Goal: Transaction & Acquisition: Obtain resource

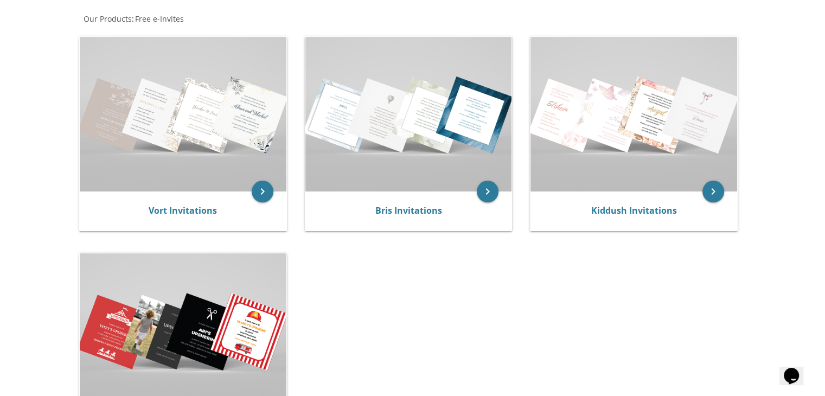
scroll to position [204, 0]
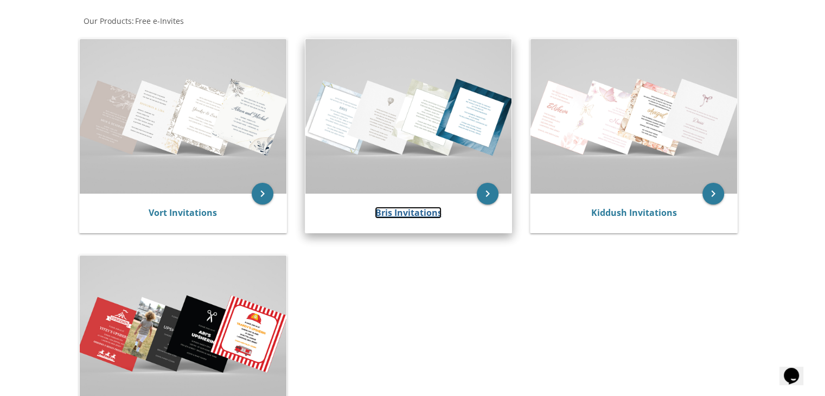
click at [409, 215] on link "Bris Invitations" at bounding box center [408, 213] width 67 height 12
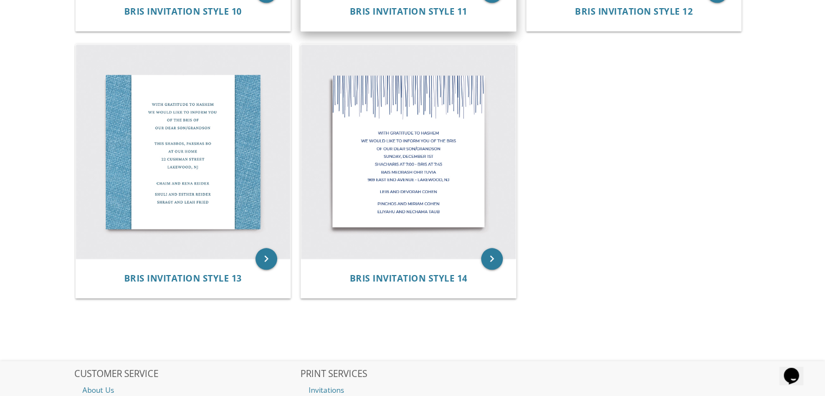
scroll to position [1259, 0]
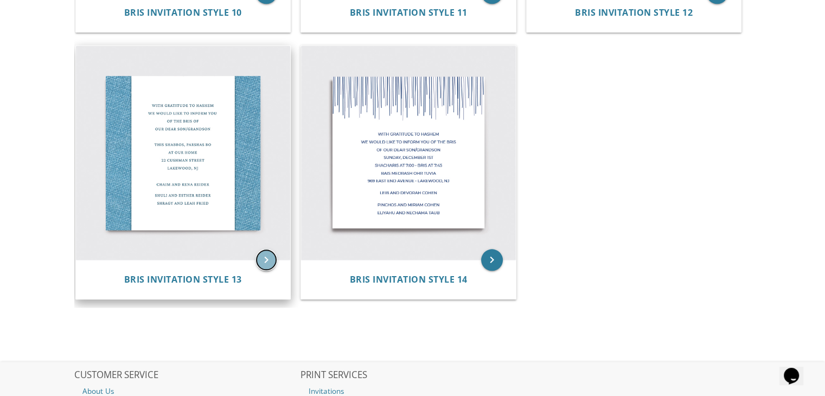
click at [271, 265] on icon "keyboard_arrow_right" at bounding box center [266, 260] width 22 height 22
click at [265, 260] on icon "keyboard_arrow_right" at bounding box center [266, 260] width 22 height 22
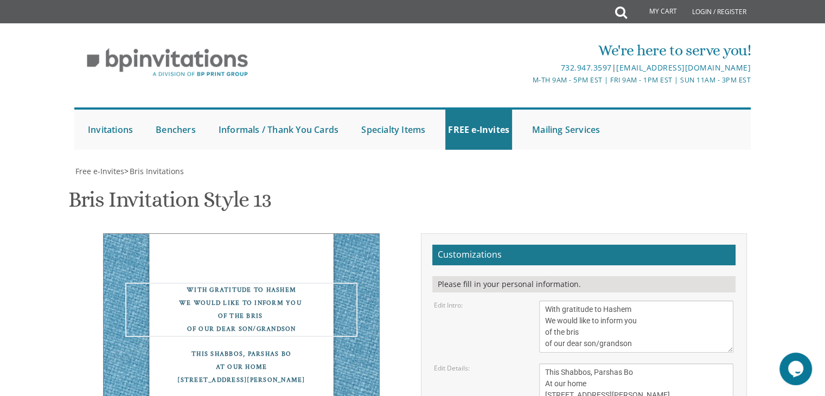
drag, startPoint x: 651, startPoint y: 342, endPoint x: 601, endPoint y: 327, distance: 52.0
click at [601, 327] on textarea "With gratitude to Hashem We would like to inform you of the bris of our dear so…" at bounding box center [636, 326] width 194 height 52
click at [646, 319] on textarea "With gratitude to Hashem We would like to inform you of the bris of our dear so…" at bounding box center [636, 326] width 194 height 52
click at [609, 329] on textarea "With gratitude to Hashem We would like to inform you of the bris of our dear so…" at bounding box center [636, 326] width 194 height 52
click at [648, 348] on textarea "With gratitude to Hashem We would like to inform you of the bris of our dear so…" at bounding box center [636, 326] width 194 height 52
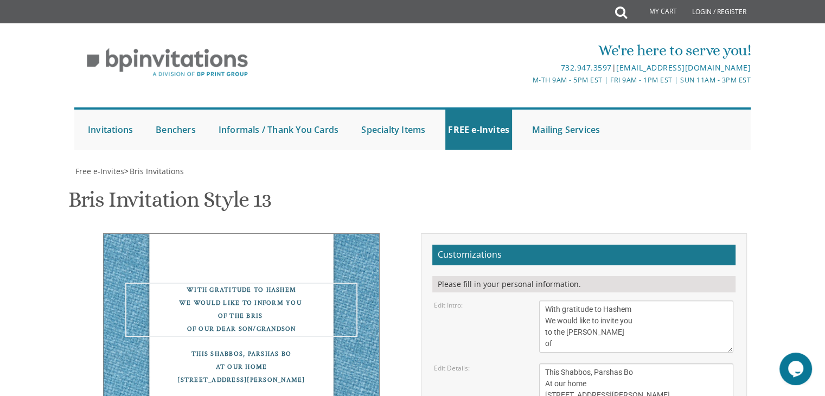
scroll to position [104, 0]
type textarea "With gratitude to Hashem We would like to invite you to the Sheva Brachos of"
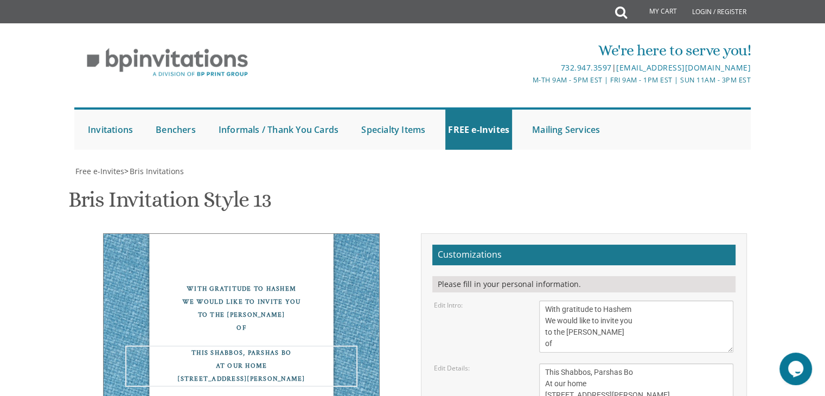
drag, startPoint x: 618, startPoint y: 297, endPoint x: 538, endPoint y: 275, distance: 82.4
click at [539, 363] on textarea "This Shabbos, Parshas Bo At our home 22 Cushman Street Lakewood, NJ" at bounding box center [636, 389] width 194 height 52
type textarea "T"
click at [647, 363] on textarea "This Shabbos, Parshas Bo At our home 22 Cushman Street Lakewood, NJ" at bounding box center [636, 389] width 194 height 52
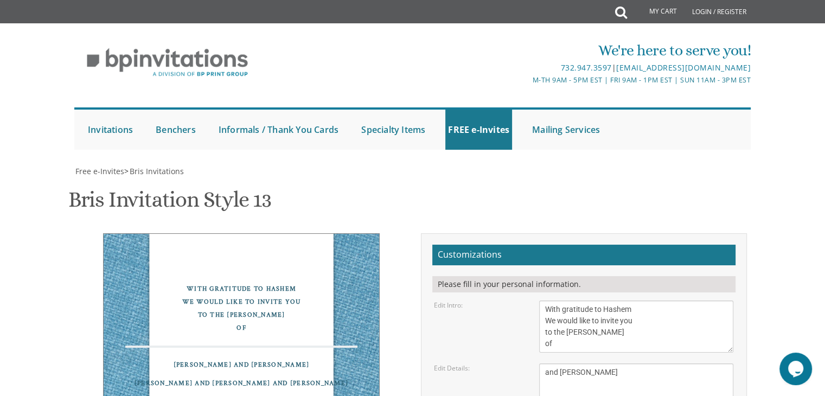
click at [546, 363] on textarea "This Shabbos, Parshas Bo At our home 22 Cushman Street Lakewood, NJ" at bounding box center [636, 389] width 194 height 52
type textarea "and Devorah"
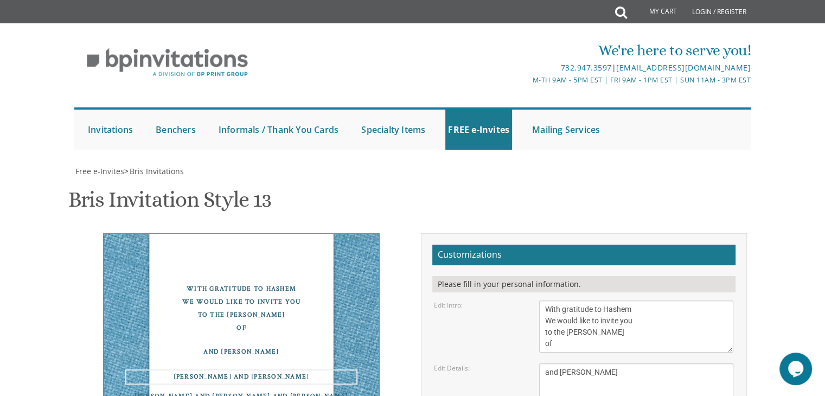
drag, startPoint x: 636, startPoint y: 267, endPoint x: 523, endPoint y: 281, distance: 114.6
click at [523, 363] on div "Edit Details: This Shabbos, Parshas Bo At our home 22 Cushman Street Lakewood, …" at bounding box center [584, 389] width 316 height 52
click at [638, 363] on textarea "This Shabbos, Parshas Bo At our home 22 Cushman Street Lakewood, NJ" at bounding box center [636, 389] width 194 height 52
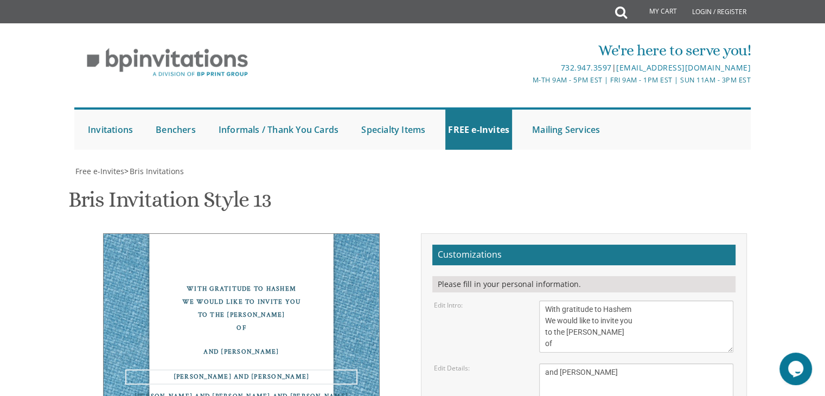
drag, startPoint x: 643, startPoint y: 337, endPoint x: 513, endPoint y: 369, distance: 133.5
drag, startPoint x: 630, startPoint y: 375, endPoint x: 530, endPoint y: 369, distance: 100.5
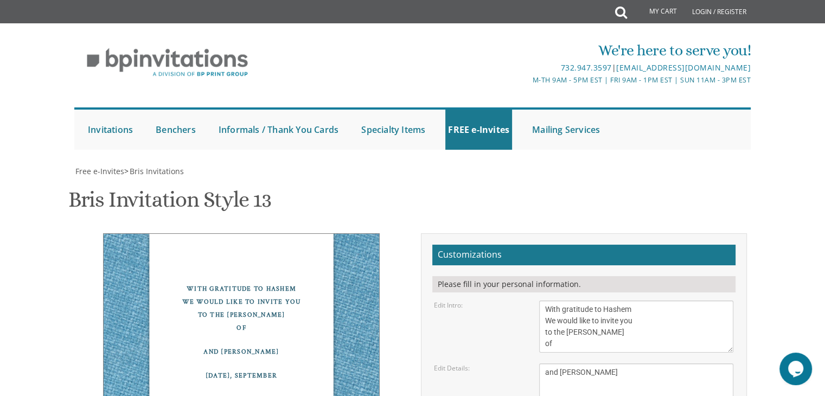
click at [539, 179] on div "Bris Invitation Style 13 SKU: bris13" at bounding box center [412, 200] width 688 height 43
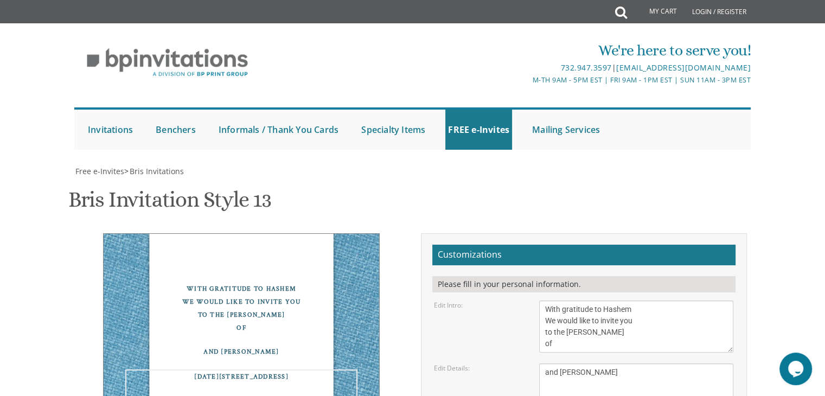
type textarea "Wednesday, September 3, 2025 8:00 134 Gudz Road, Lakewood Please RSVP as soon a…"
click at [275, 362] on div "With gratitude to Hashem We would like to invite you to the Sheva Brachos of an…" at bounding box center [241, 358] width 276 height 250
drag, startPoint x: 576, startPoint y: 199, endPoint x: 540, endPoint y: 165, distance: 48.7
click at [540, 300] on textarea "With gratitude to Hashem We would like to inform you of the bris of our dear so…" at bounding box center [636, 326] width 194 height 52
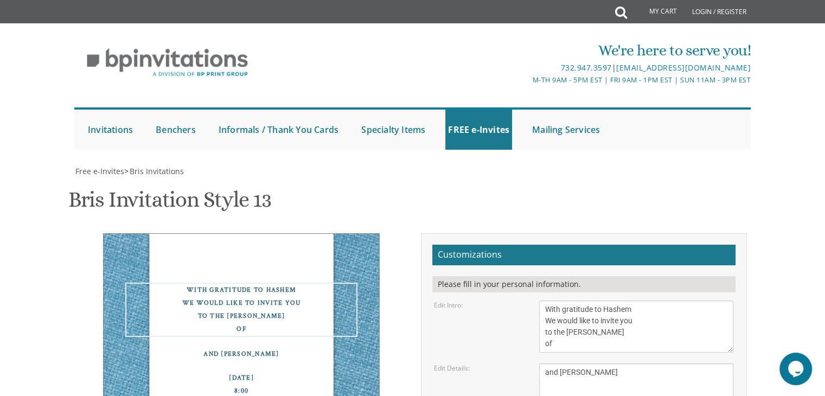
scroll to position [0, 0]
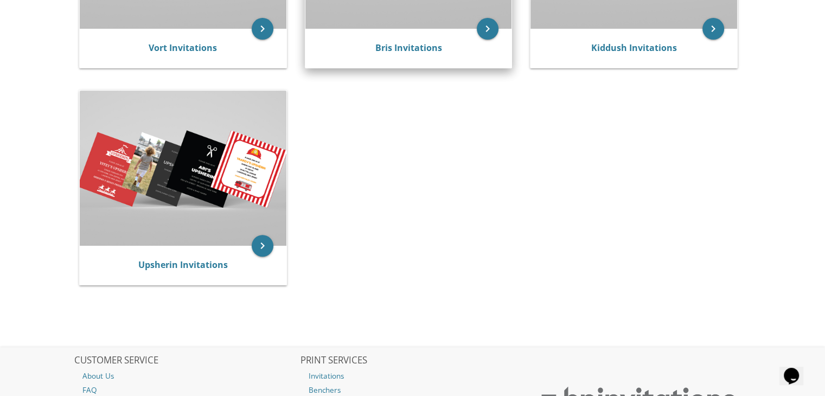
scroll to position [370, 0]
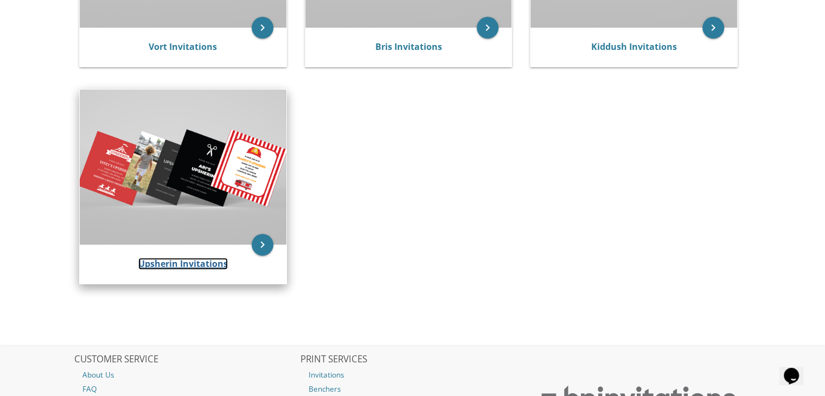
click at [201, 263] on link "Upsherin Invitations" at bounding box center [182, 264] width 89 height 12
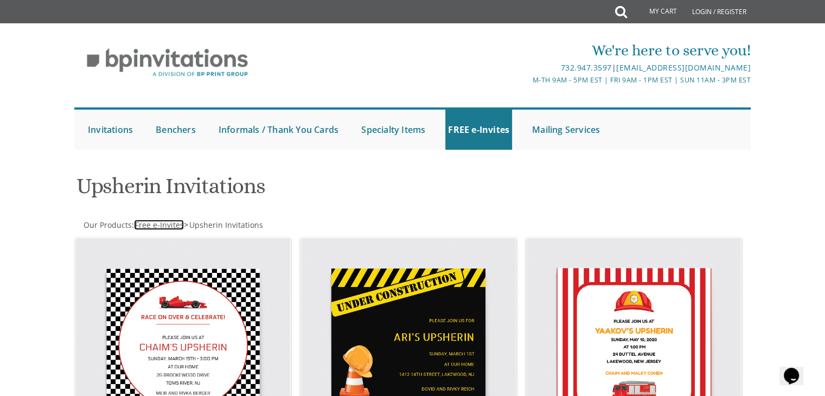
click at [173, 224] on span "Free e-Invites" at bounding box center [159, 225] width 49 height 10
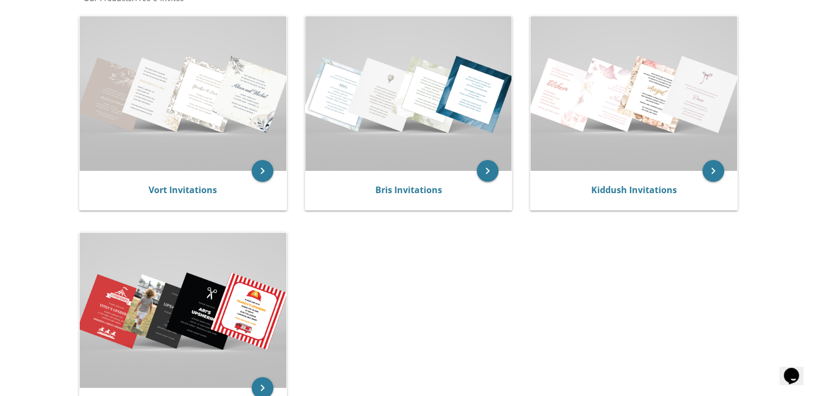
scroll to position [228, 0]
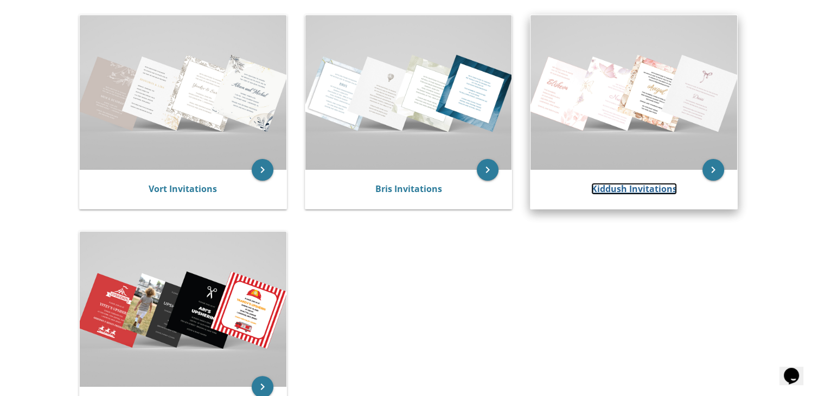
click at [637, 192] on link "Kiddush Invitations" at bounding box center [634, 189] width 86 height 12
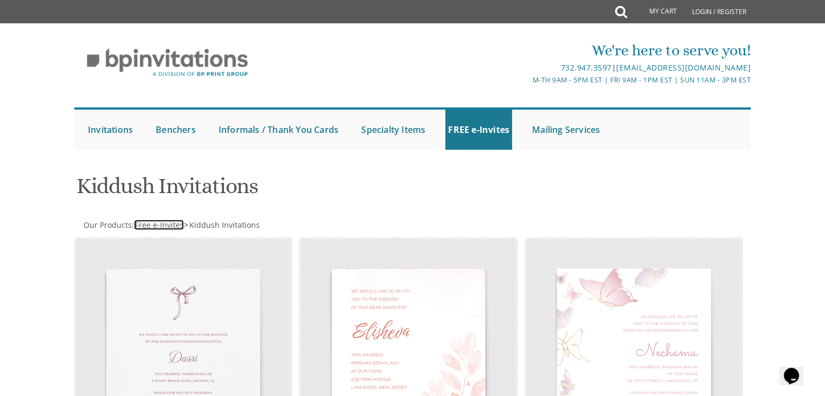
click at [160, 227] on span "Free e-Invites" at bounding box center [159, 225] width 49 height 10
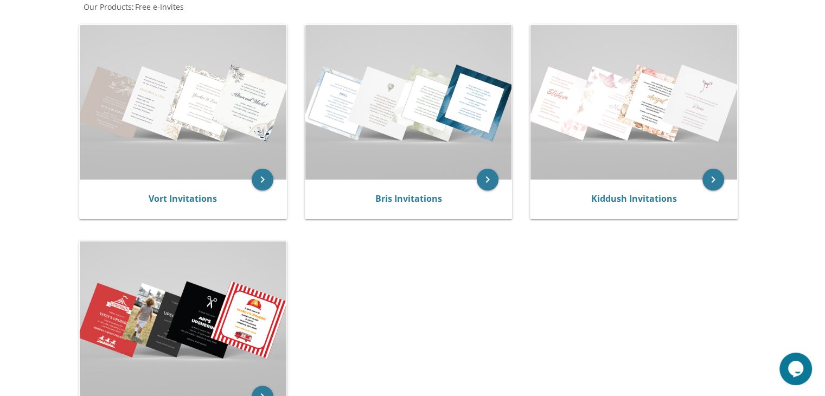
scroll to position [216, 0]
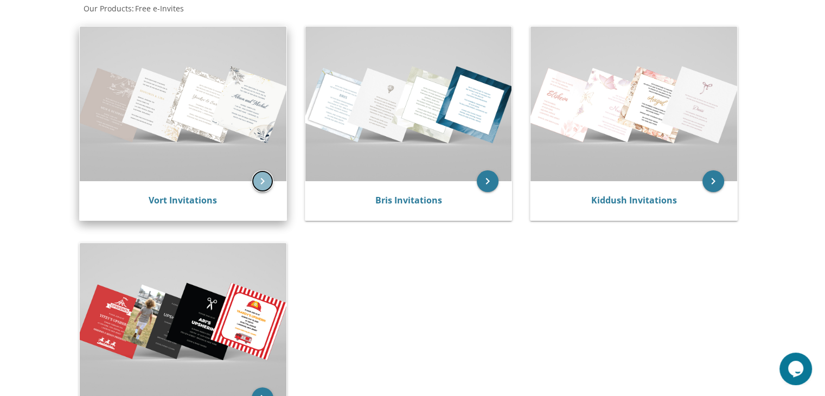
click at [265, 177] on icon "keyboard_arrow_right" at bounding box center [263, 181] width 22 height 22
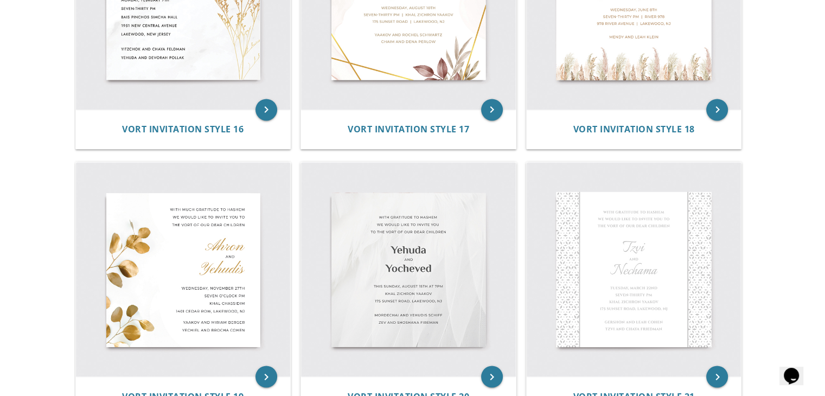
scroll to position [1650, 0]
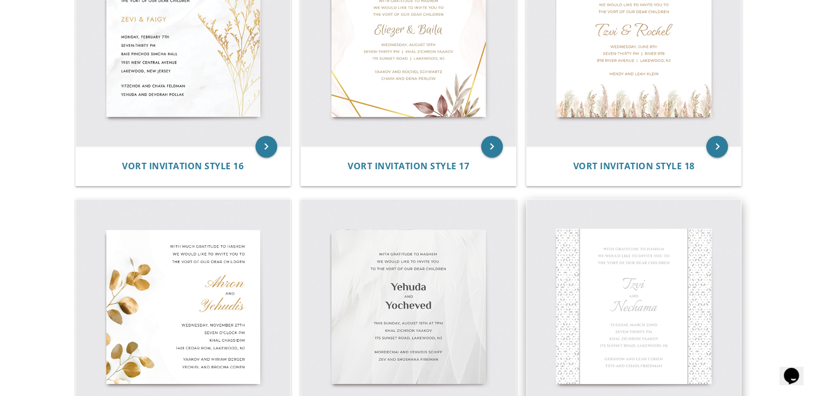
click at [643, 321] on img at bounding box center [633, 306] width 215 height 215
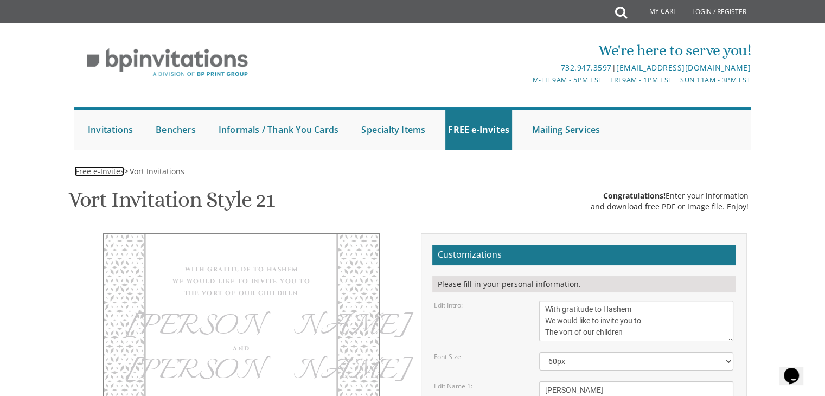
click at [117, 174] on span "Free e-Invites" at bounding box center [99, 171] width 49 height 10
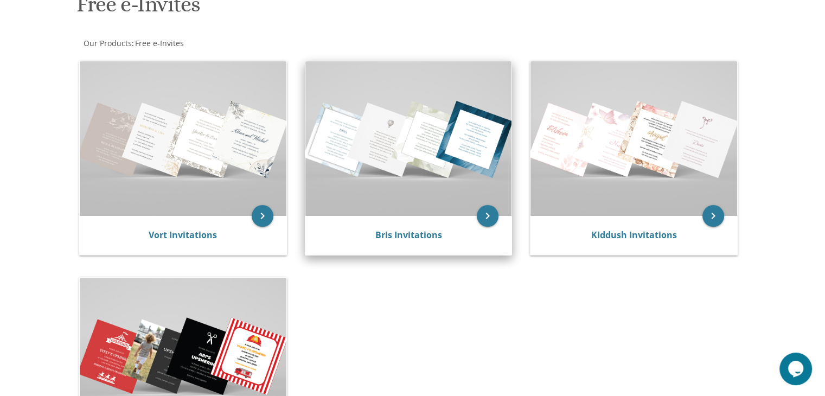
scroll to position [182, 0]
